Goal: Navigation & Orientation: Understand site structure

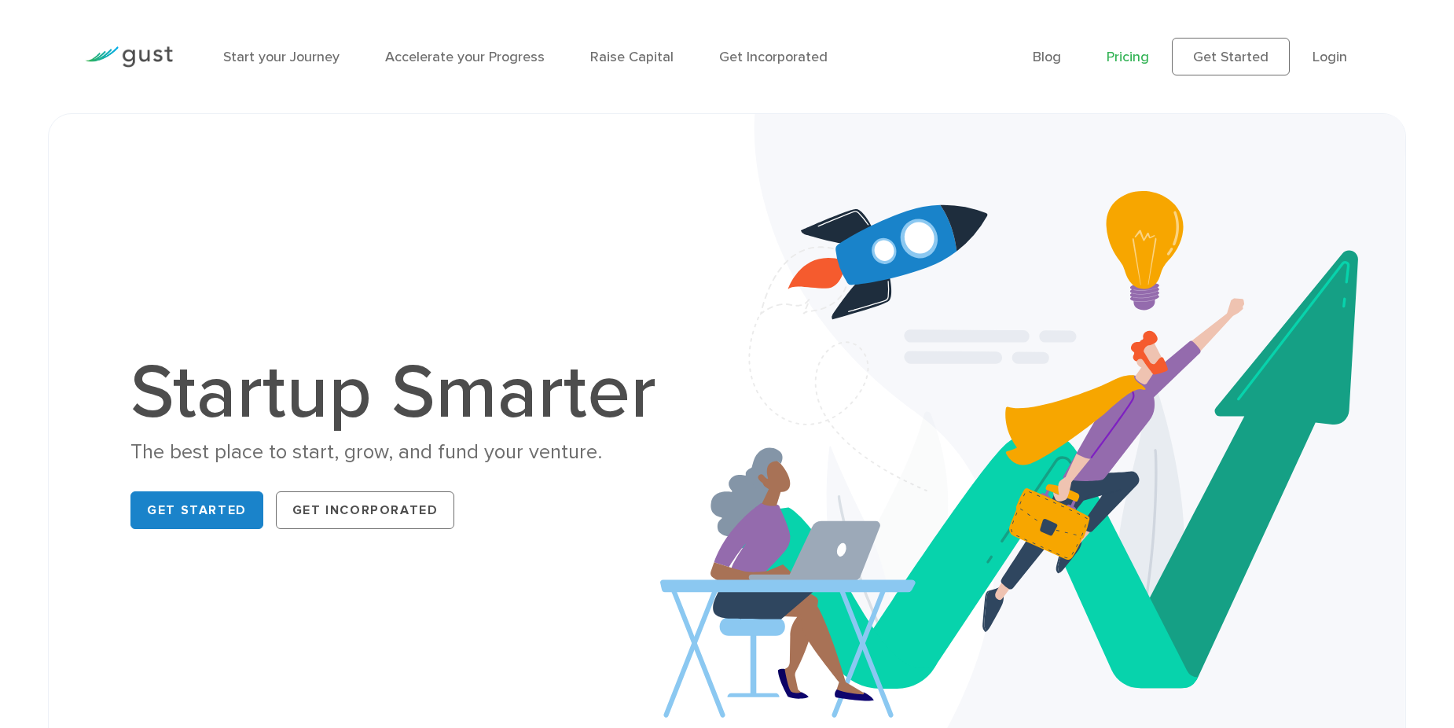
click at [1148, 49] on link "Pricing" at bounding box center [1128, 57] width 42 height 17
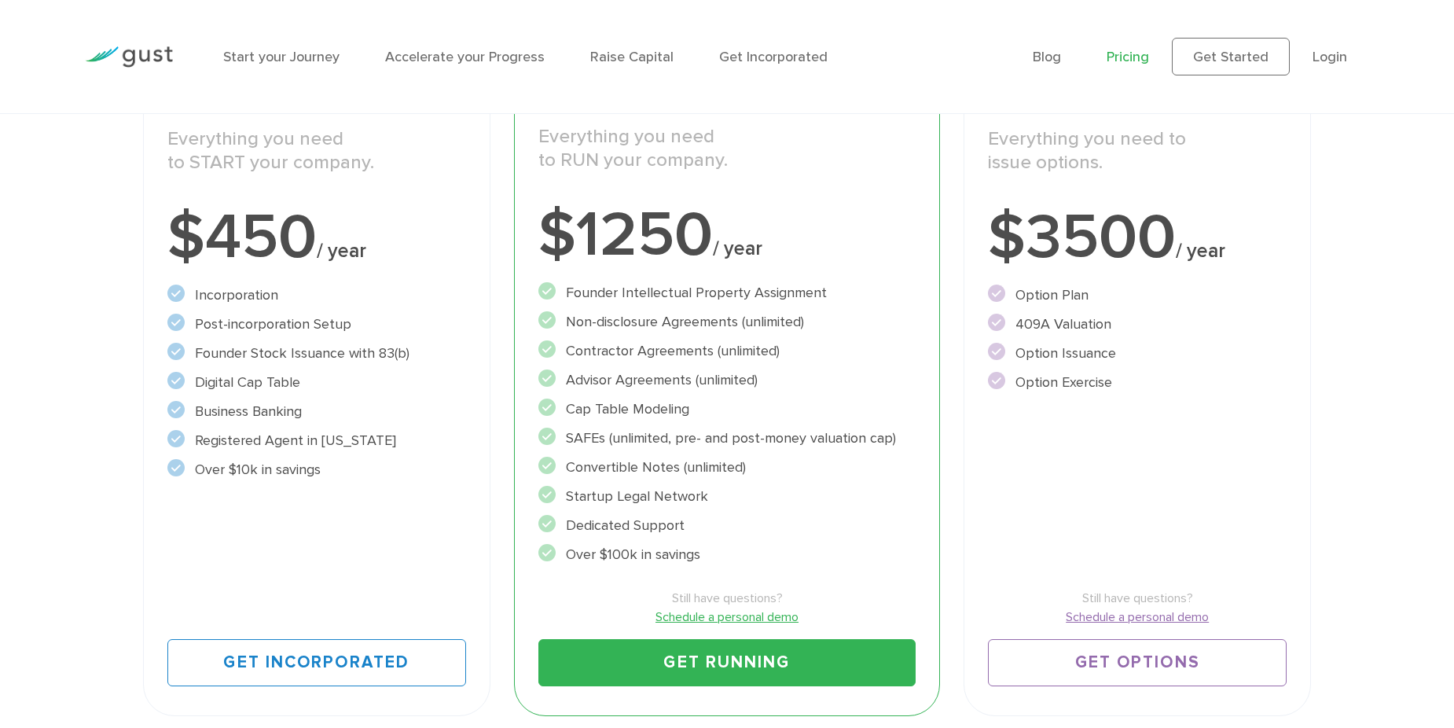
scroll to position [236, 0]
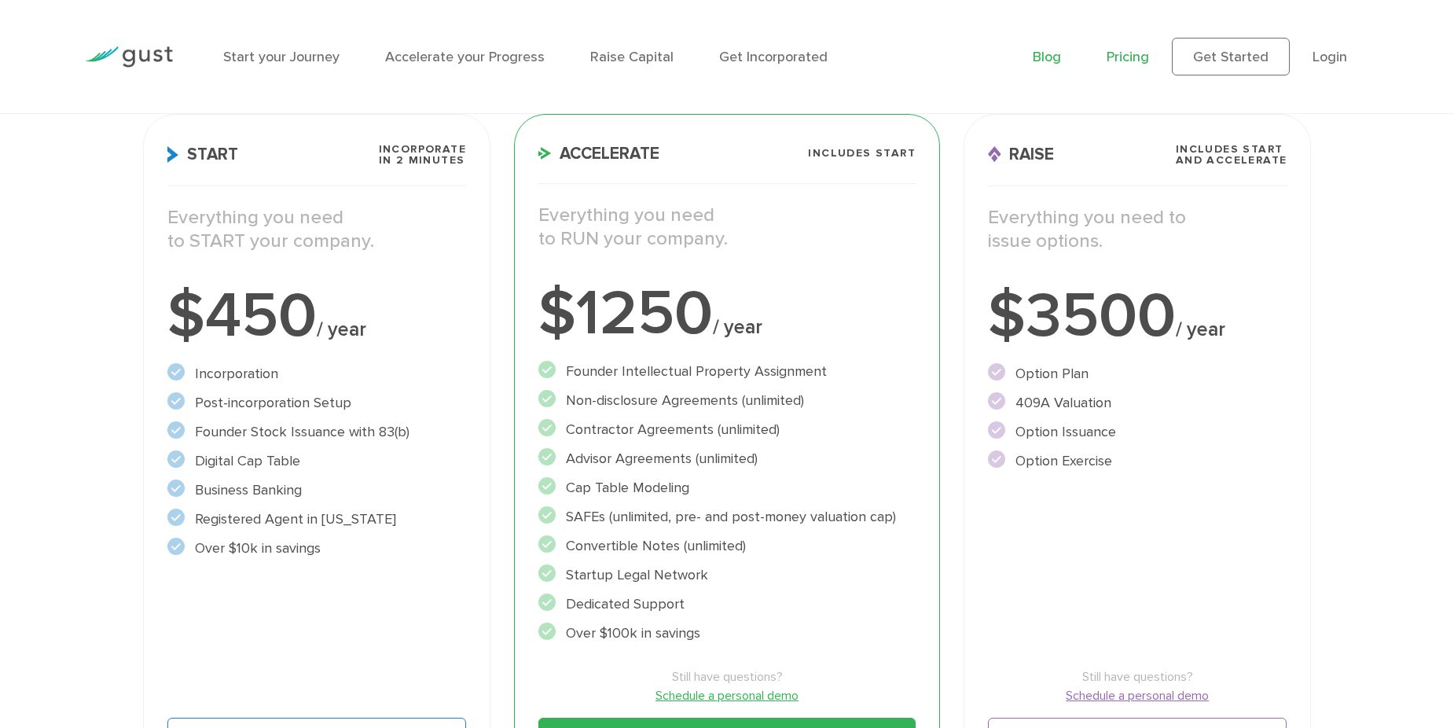
click at [1046, 57] on link "Blog" at bounding box center [1047, 57] width 28 height 17
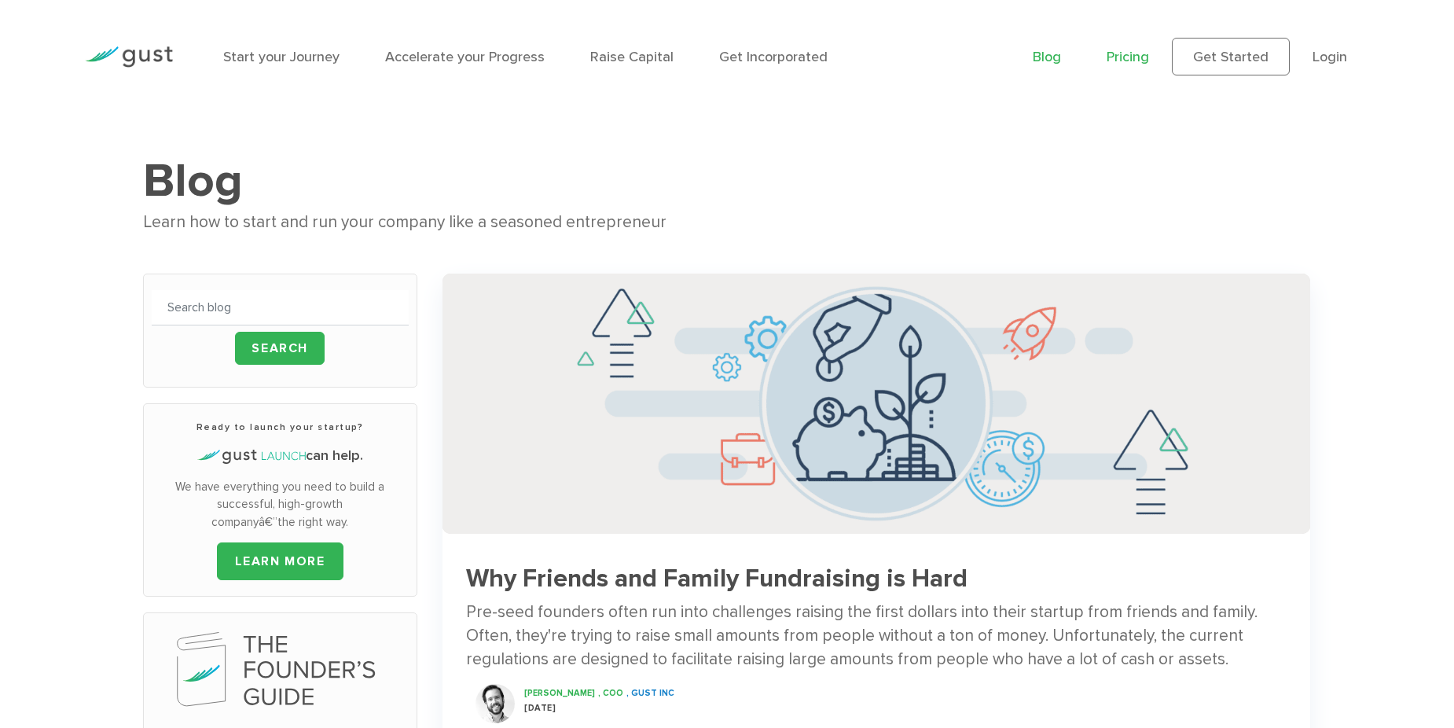
click at [1134, 56] on link "Pricing" at bounding box center [1128, 57] width 42 height 17
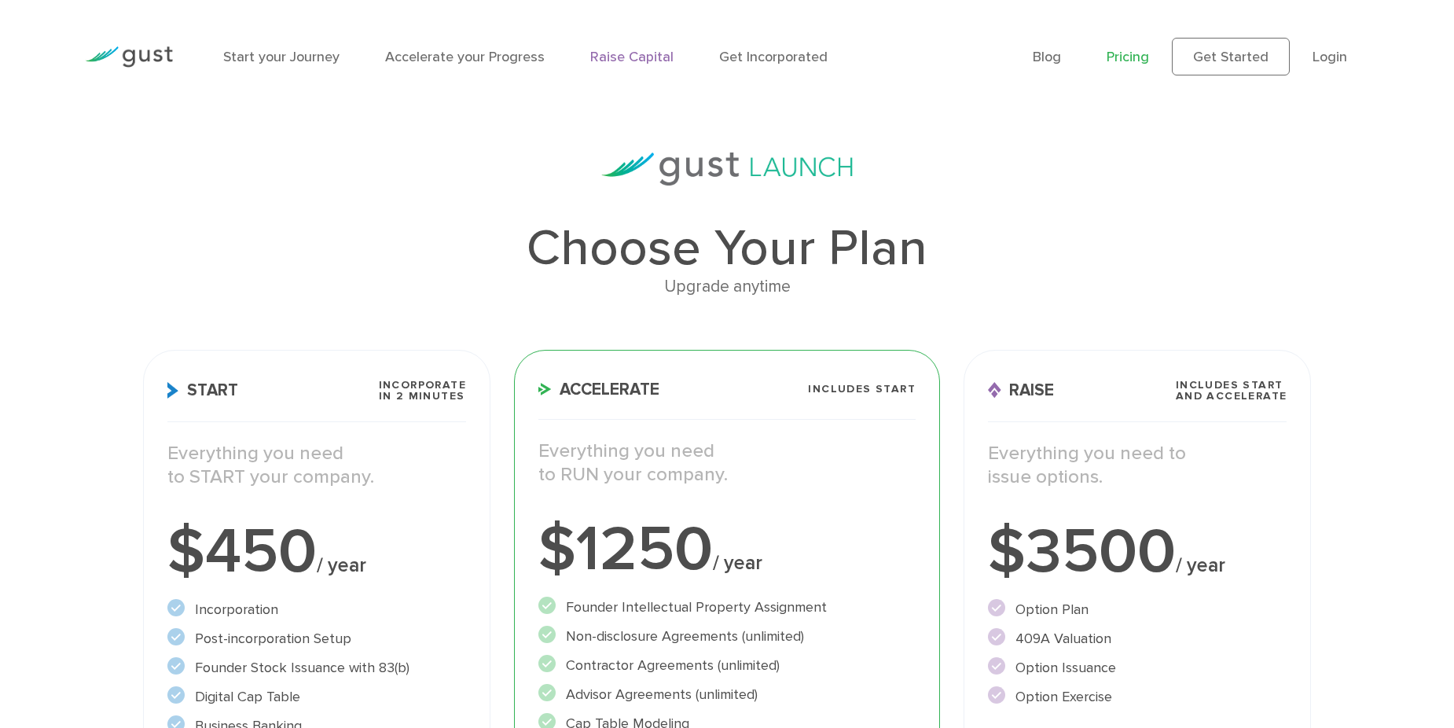
click at [618, 57] on link "Raise Capital" at bounding box center [631, 57] width 83 height 17
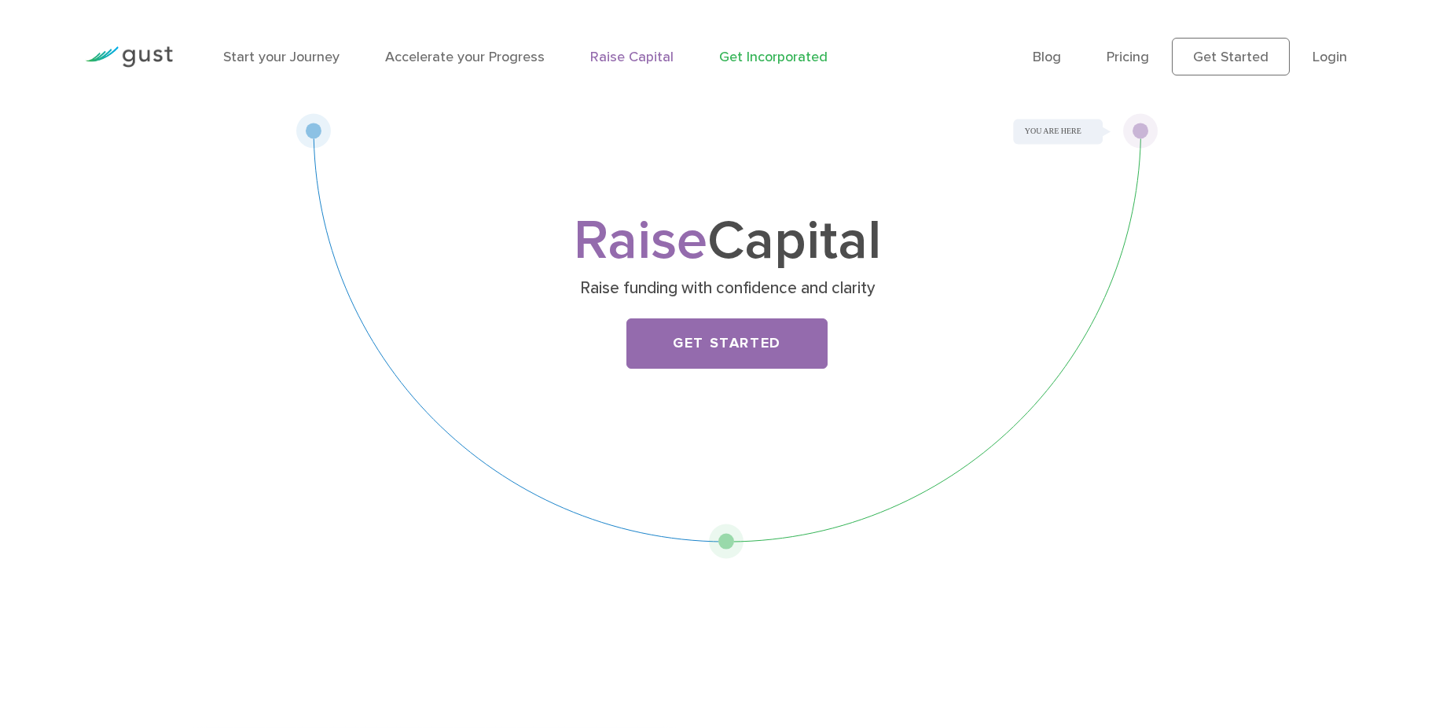
click at [788, 51] on link "Get Incorporated" at bounding box center [773, 57] width 108 height 17
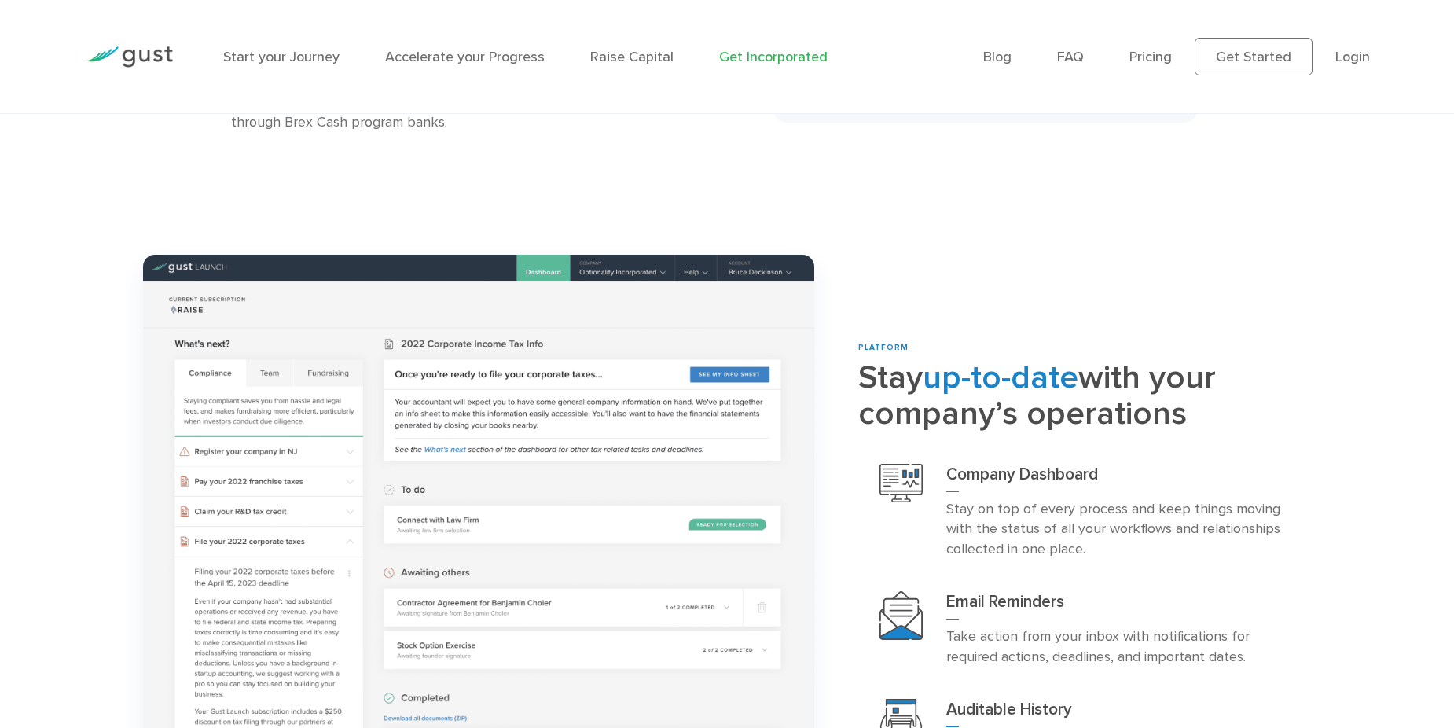
scroll to position [2751, 0]
